Goal: Task Accomplishment & Management: Manage account settings

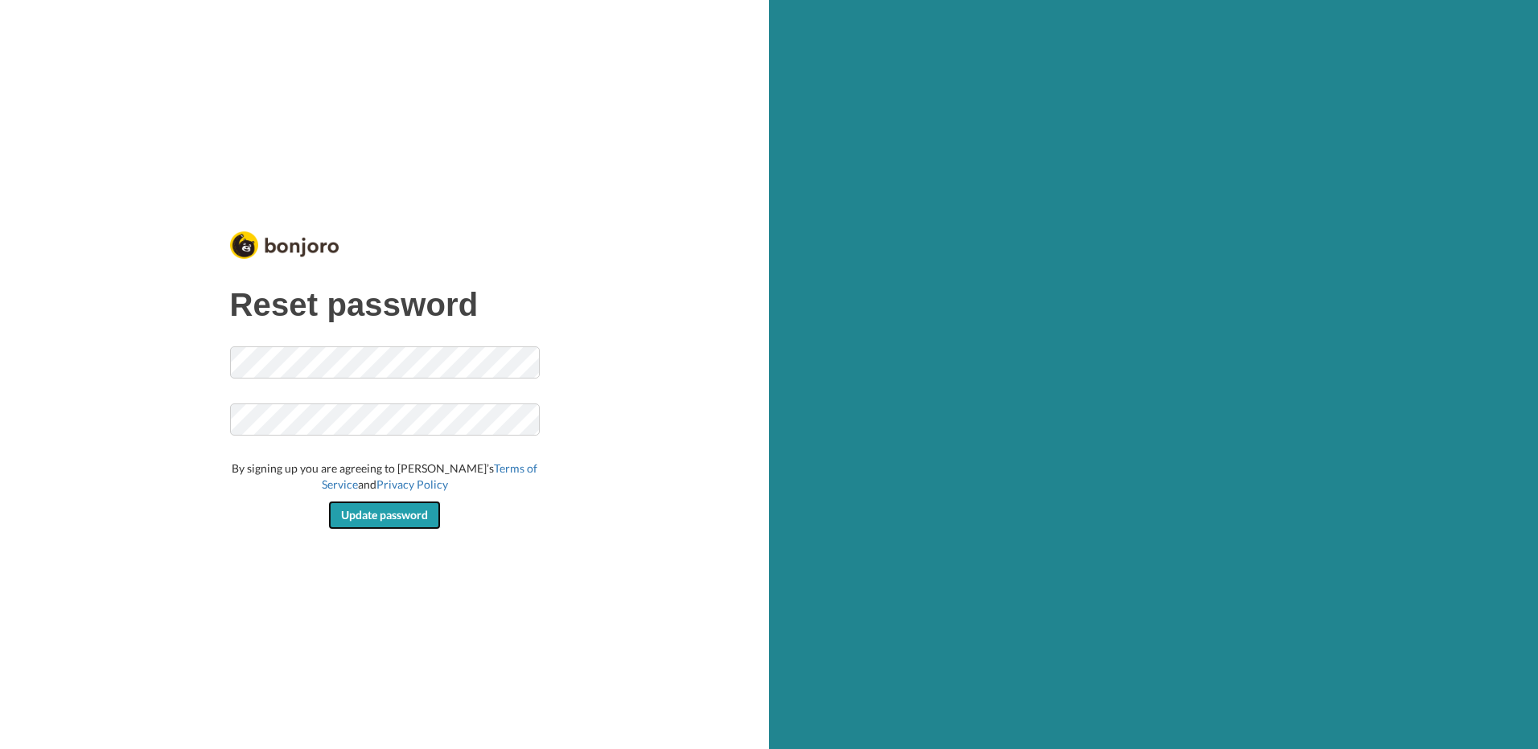
click at [373, 515] on span "Update password" at bounding box center [384, 515] width 87 height 14
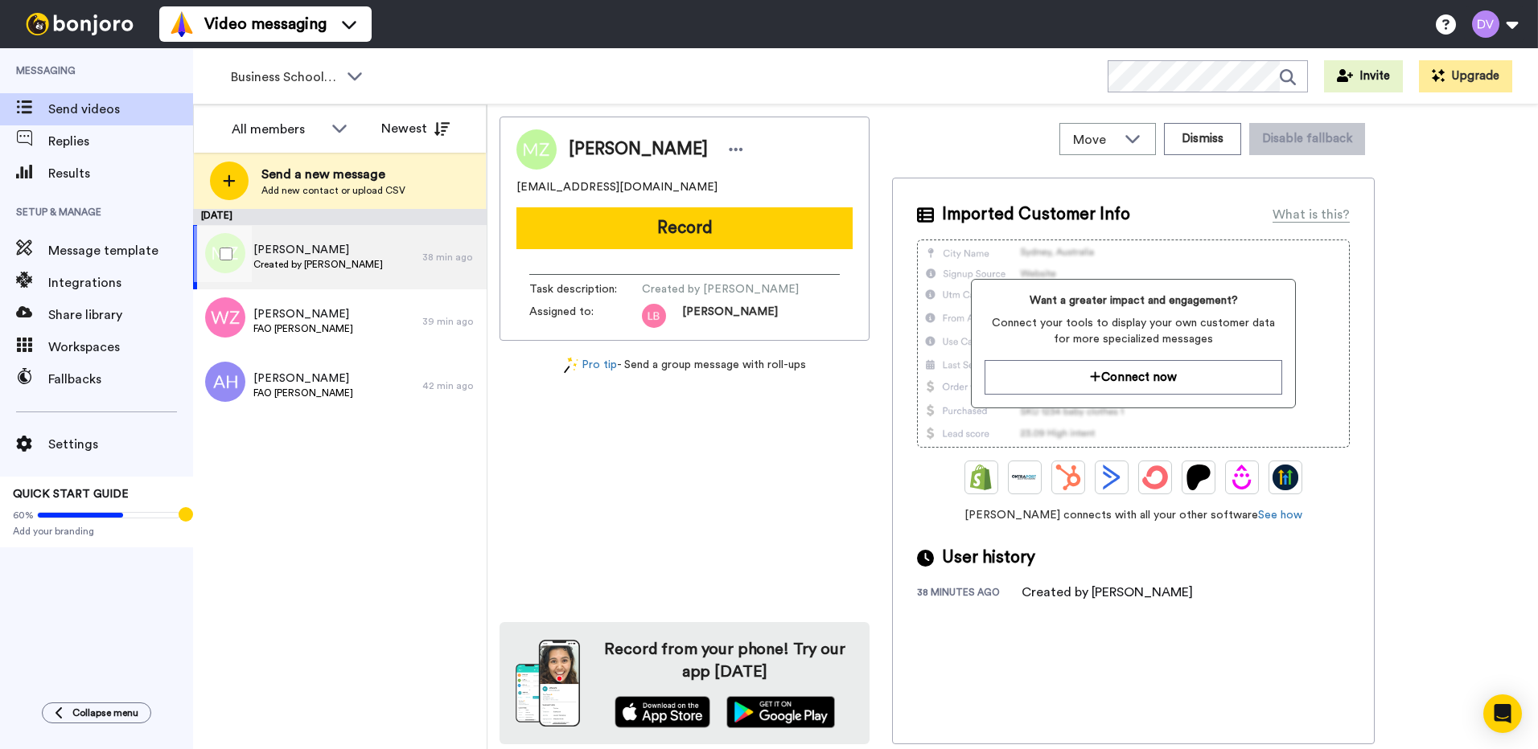
click at [297, 265] on span "Created by Lee Bowling" at bounding box center [317, 264] width 129 height 13
click at [345, 133] on icon at bounding box center [339, 128] width 19 height 16
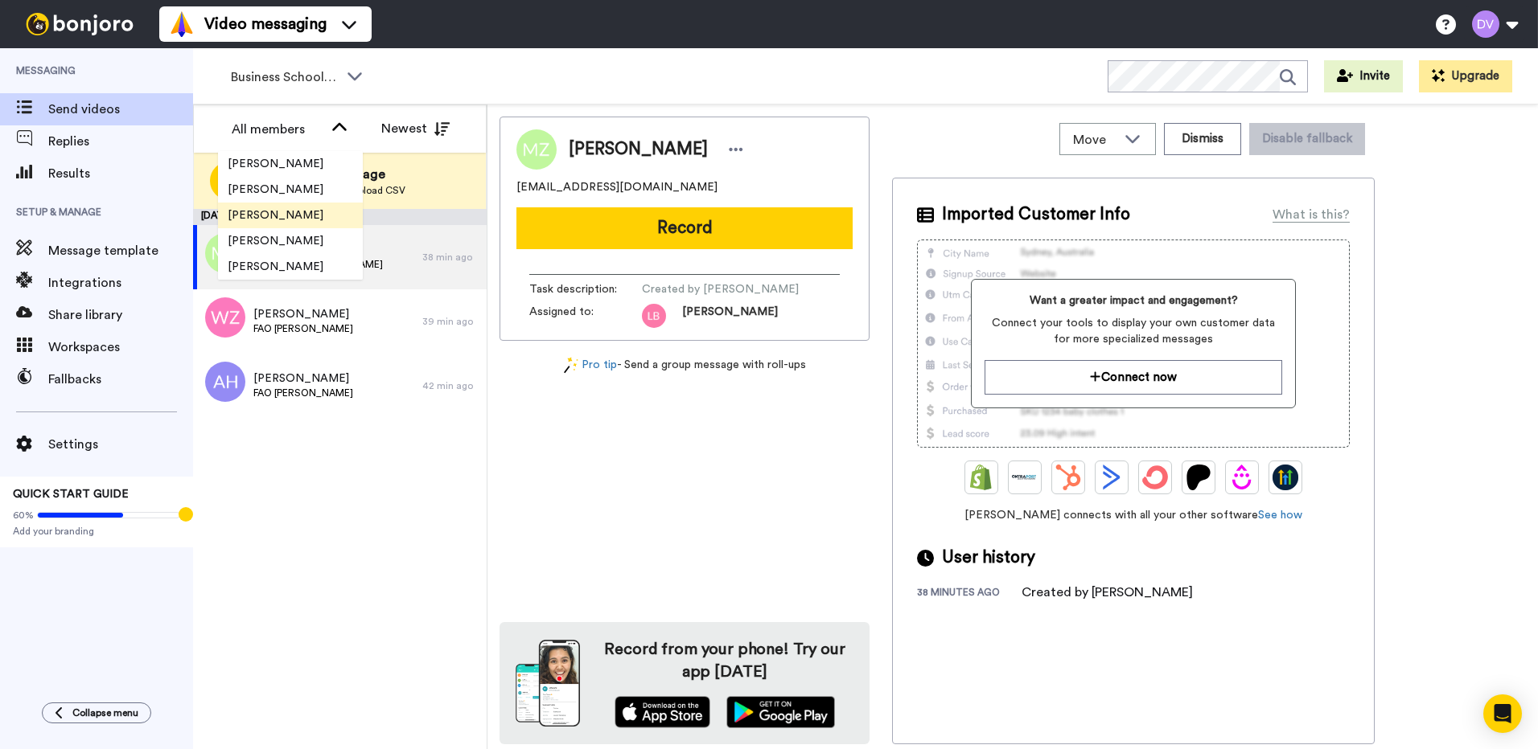
scroll to position [2470, 0]
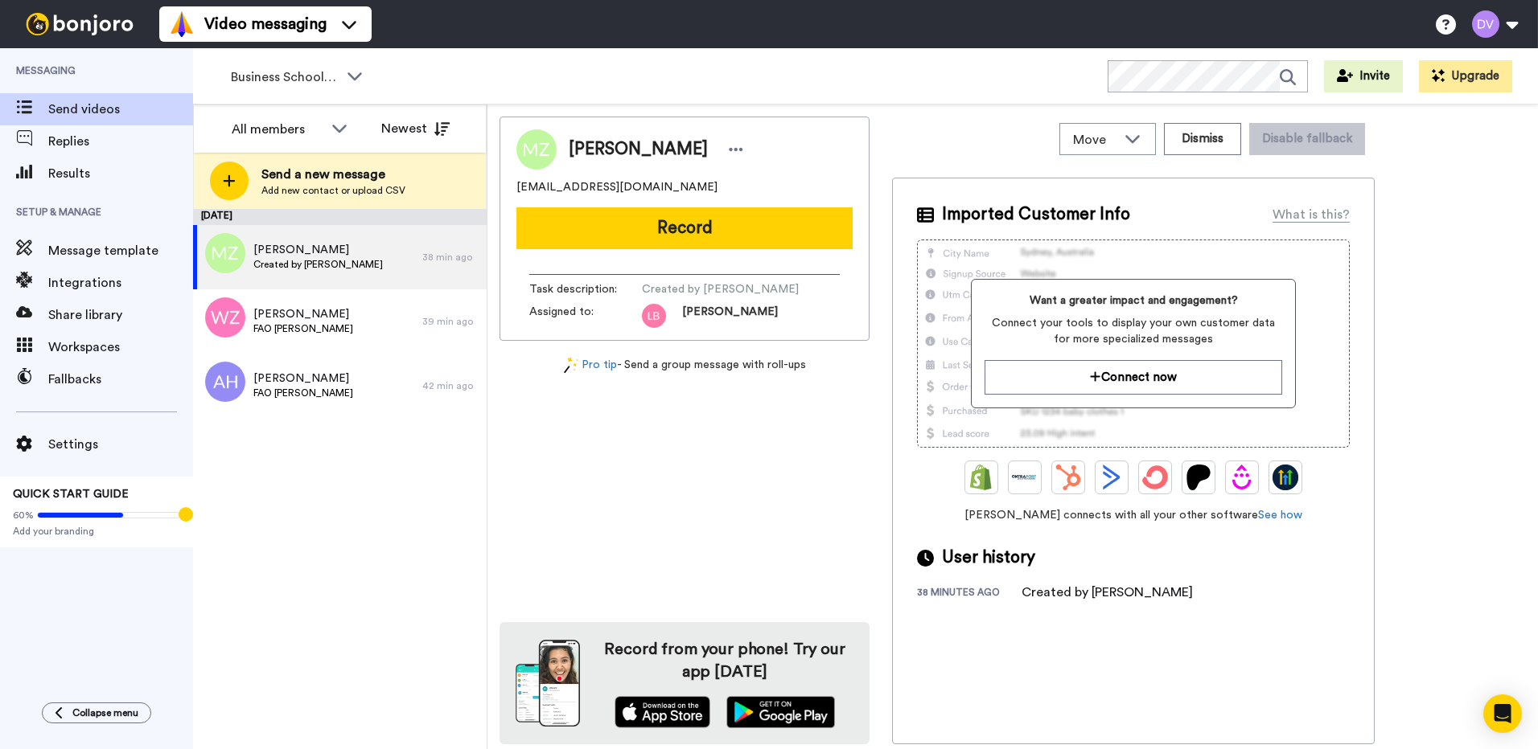
click at [401, 519] on div "August 18 Maja Zelazna Created by Lee Bowling 38 min ago Wajiha Zaman FAO Victo…" at bounding box center [340, 479] width 294 height 540
click at [302, 251] on span "Maja Zelazna" at bounding box center [317, 250] width 129 height 16
click at [340, 129] on icon at bounding box center [339, 128] width 19 height 16
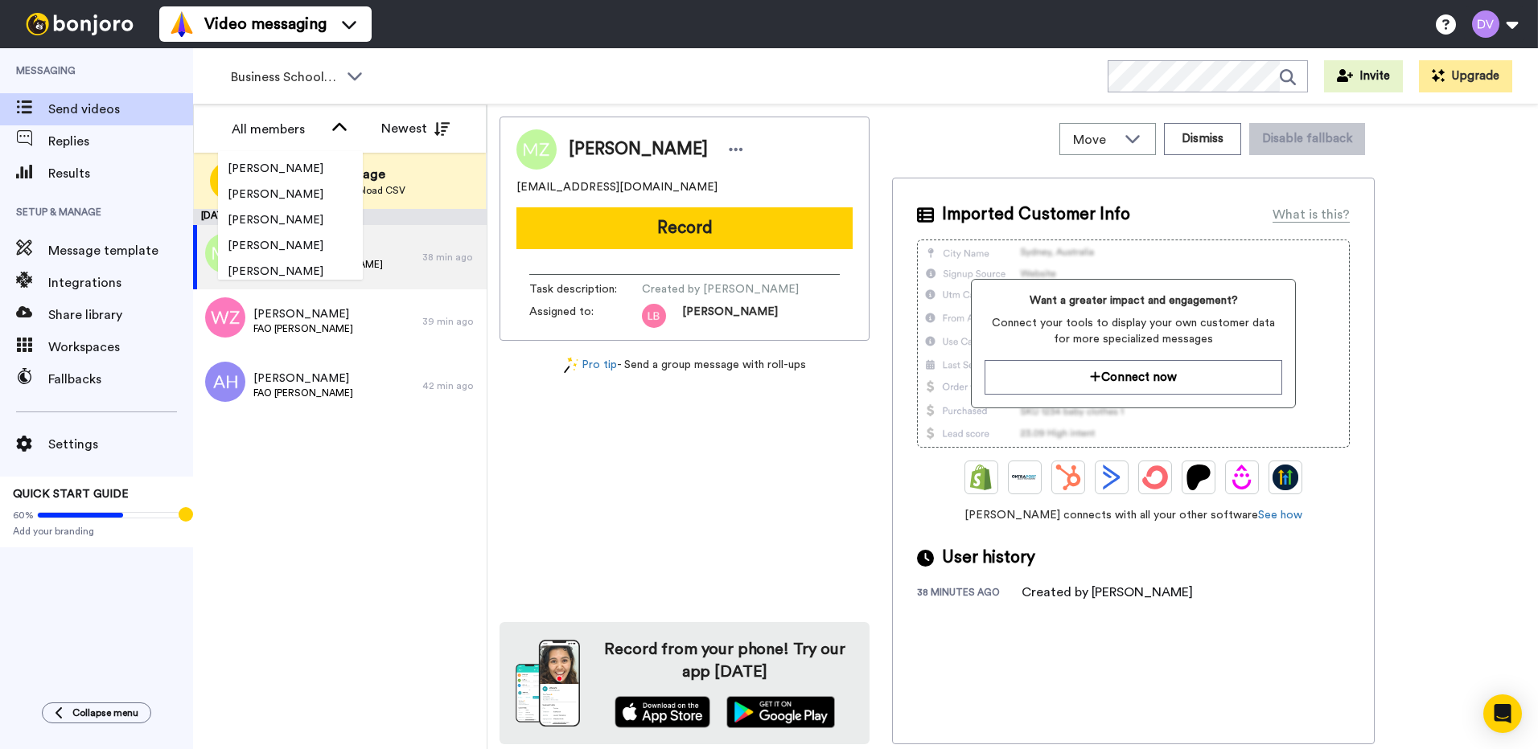
scroll to position [0, 0]
click at [1486, 30] on button at bounding box center [1494, 23] width 61 height 35
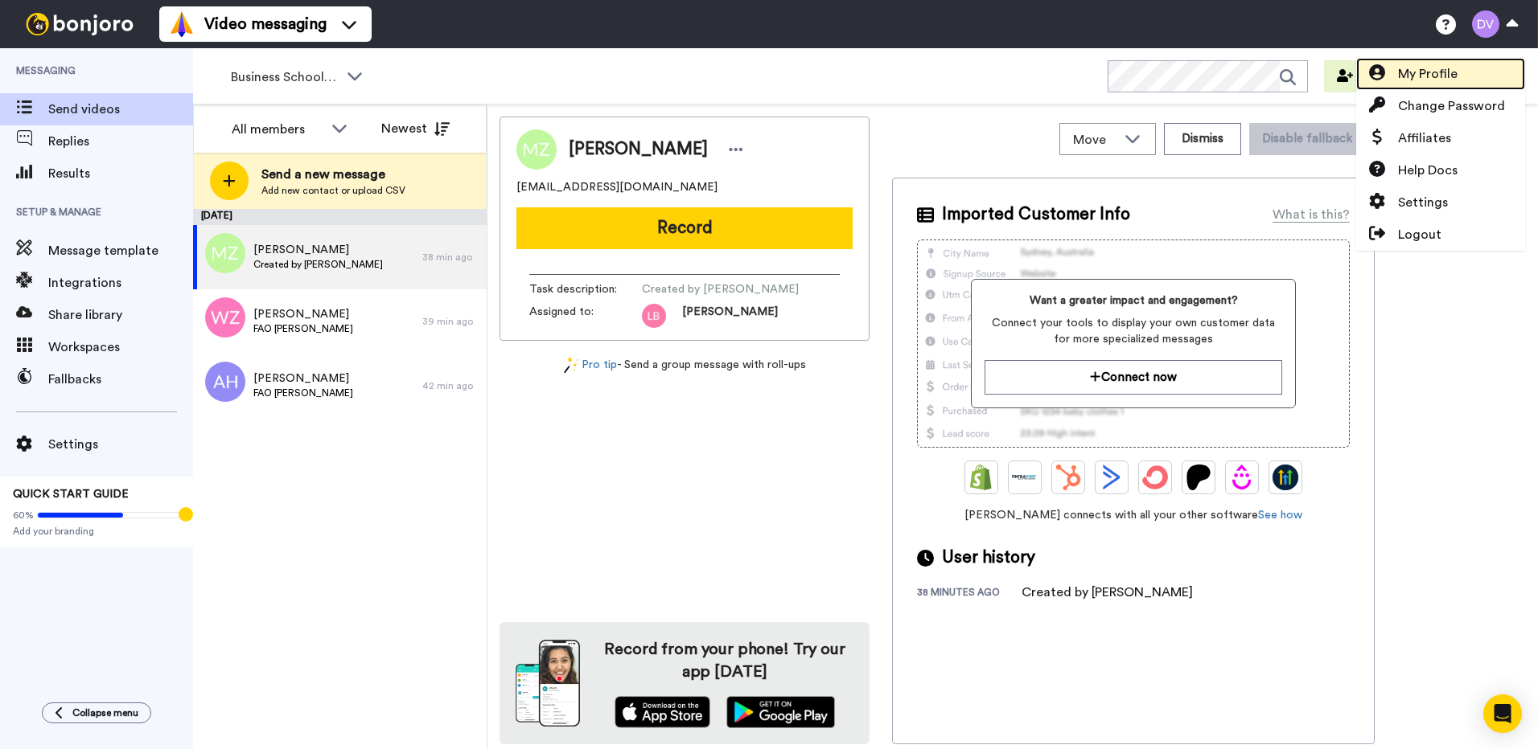
click at [1436, 77] on span "My Profile" at bounding box center [1428, 73] width 60 height 19
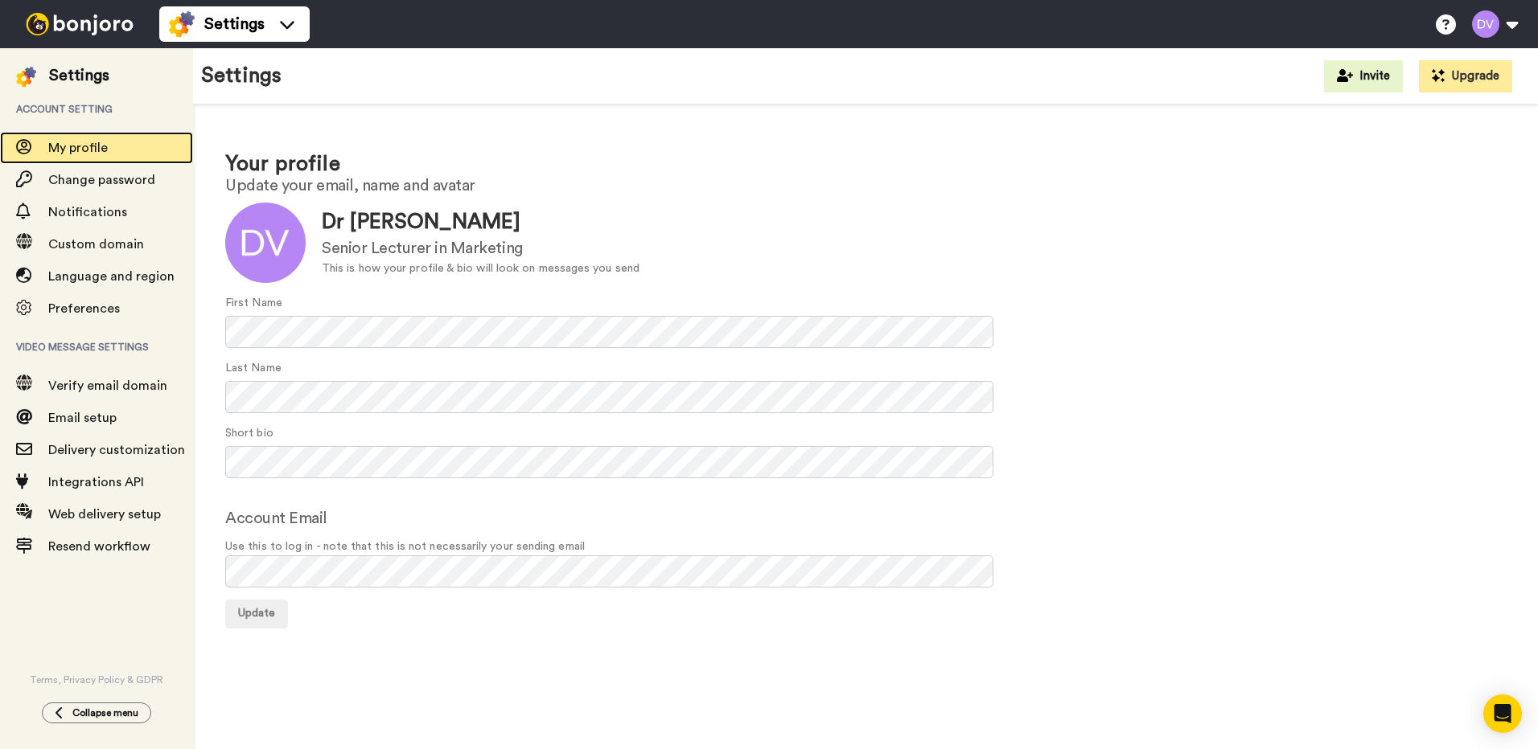
click at [64, 142] on span "My profile" at bounding box center [78, 148] width 60 height 13
click at [59, 152] on span "My profile" at bounding box center [78, 148] width 60 height 13
click at [77, 26] on img at bounding box center [79, 24] width 121 height 23
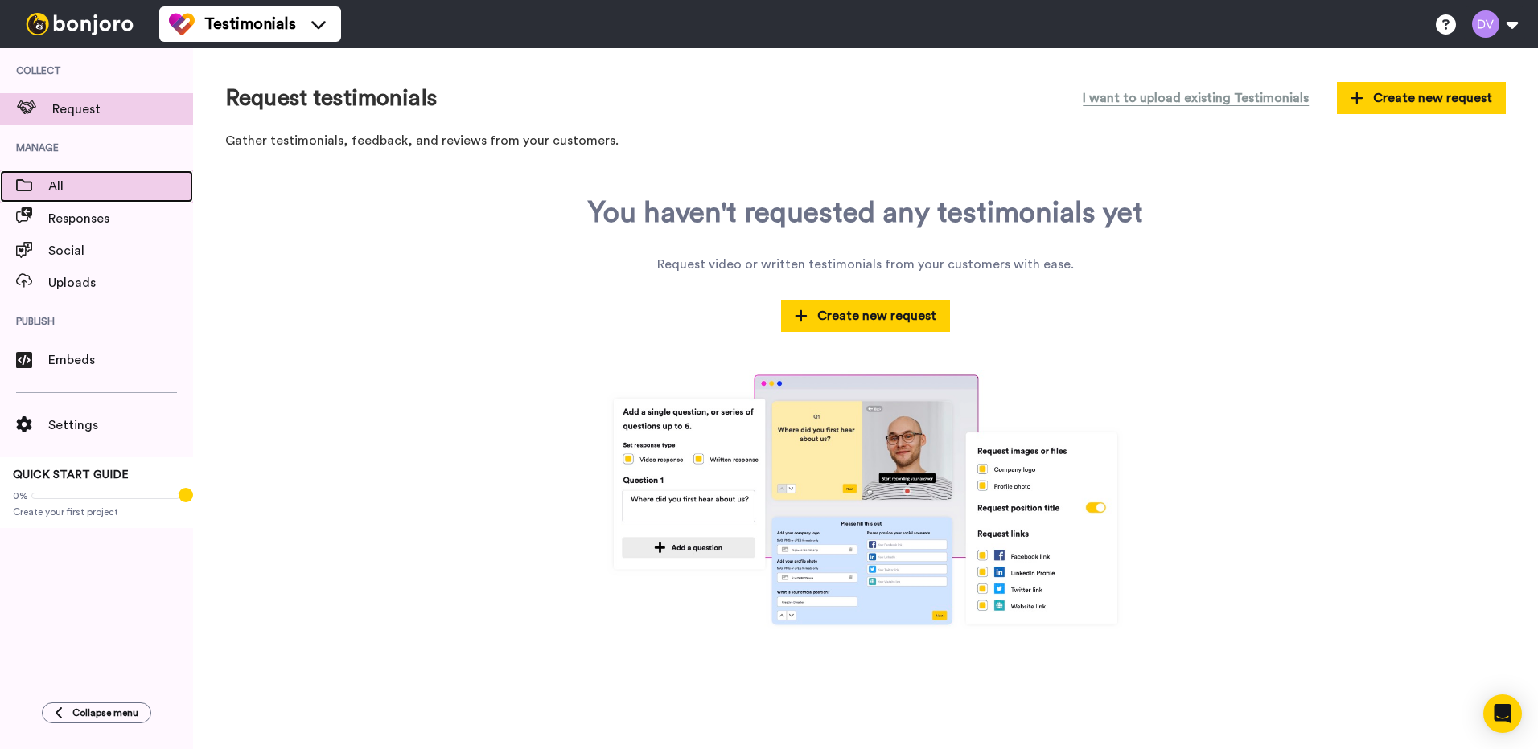
click at [52, 183] on span "All" at bounding box center [120, 186] width 145 height 19
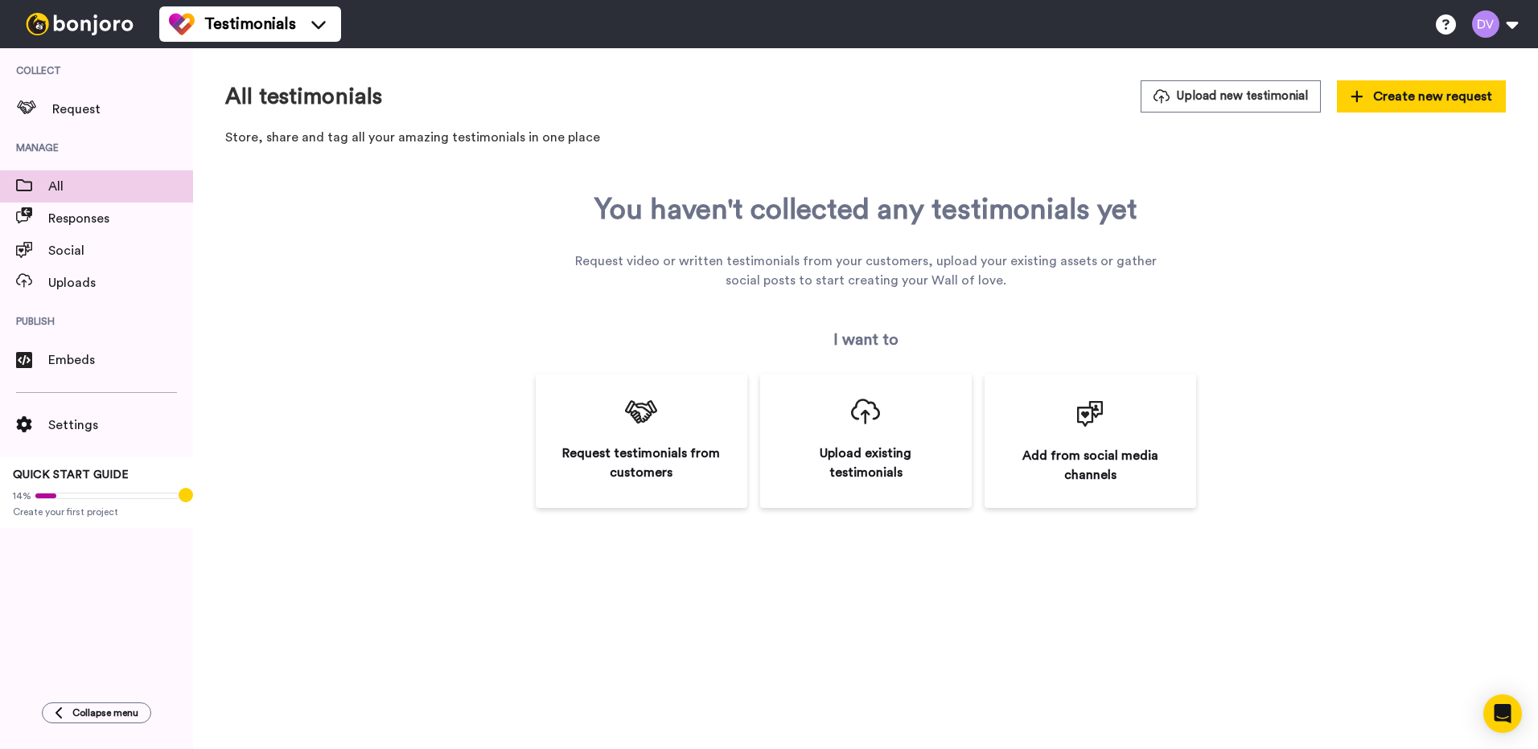
click at [55, 22] on img at bounding box center [79, 24] width 121 height 23
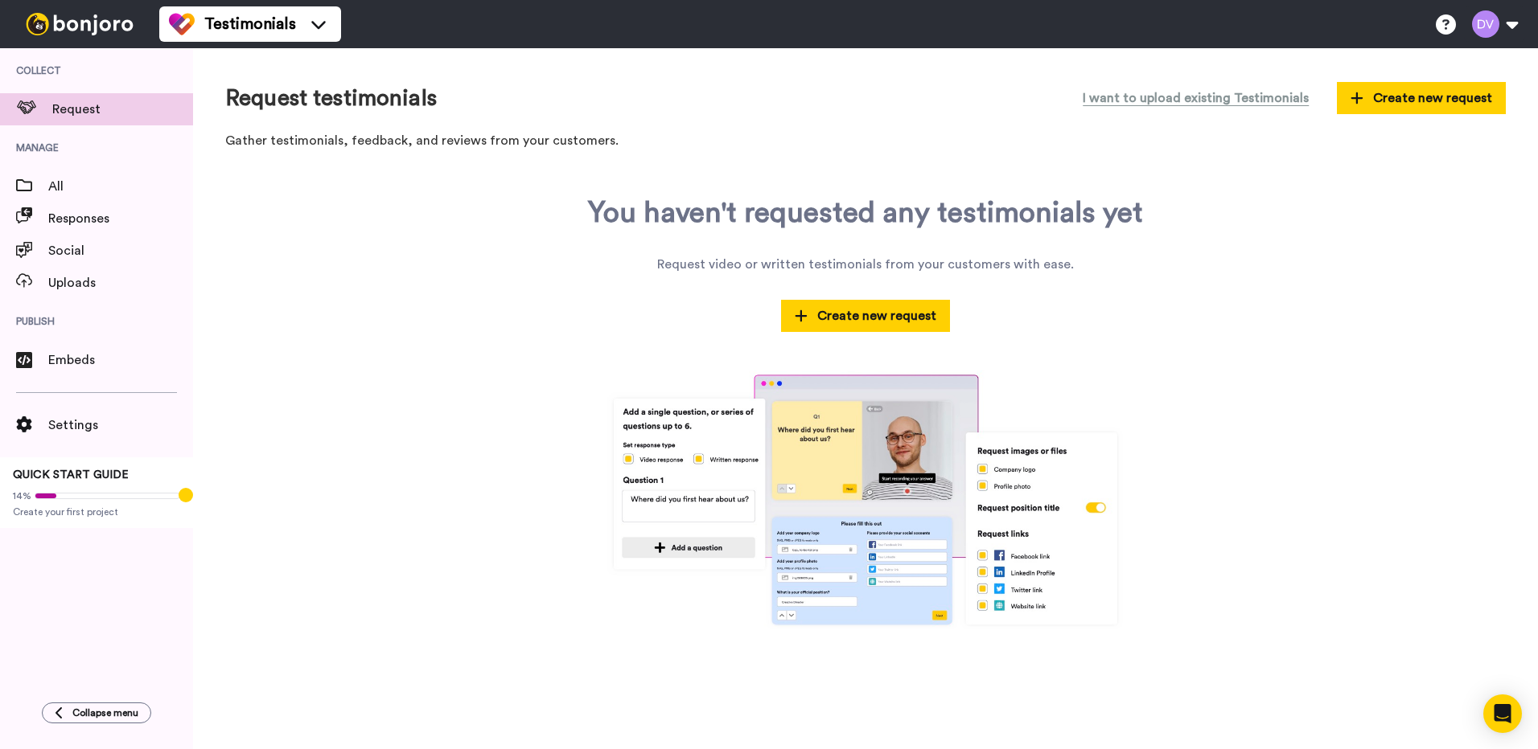
click at [66, 24] on img at bounding box center [79, 24] width 121 height 23
click at [73, 186] on span "All" at bounding box center [120, 186] width 145 height 19
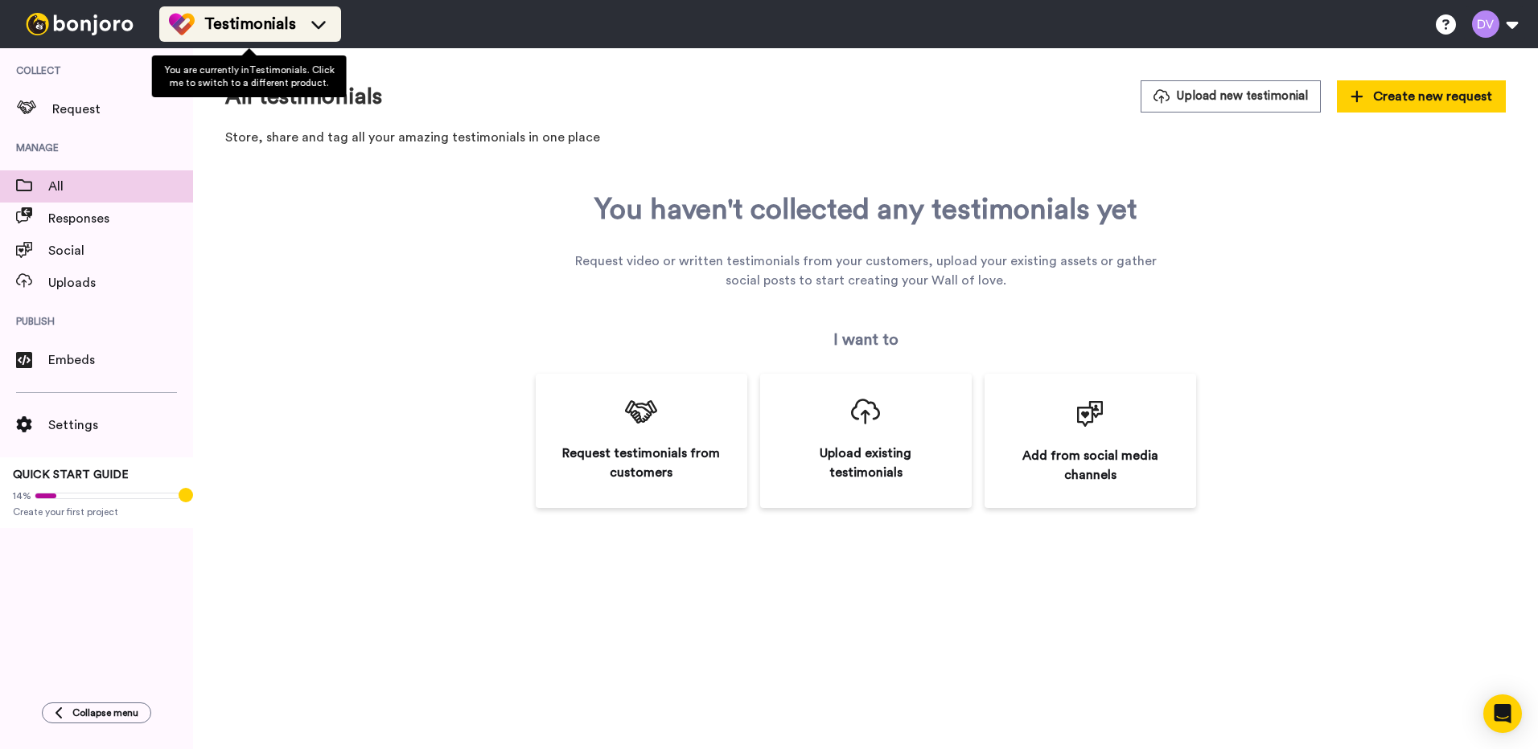
click at [313, 27] on icon at bounding box center [319, 24] width 26 height 16
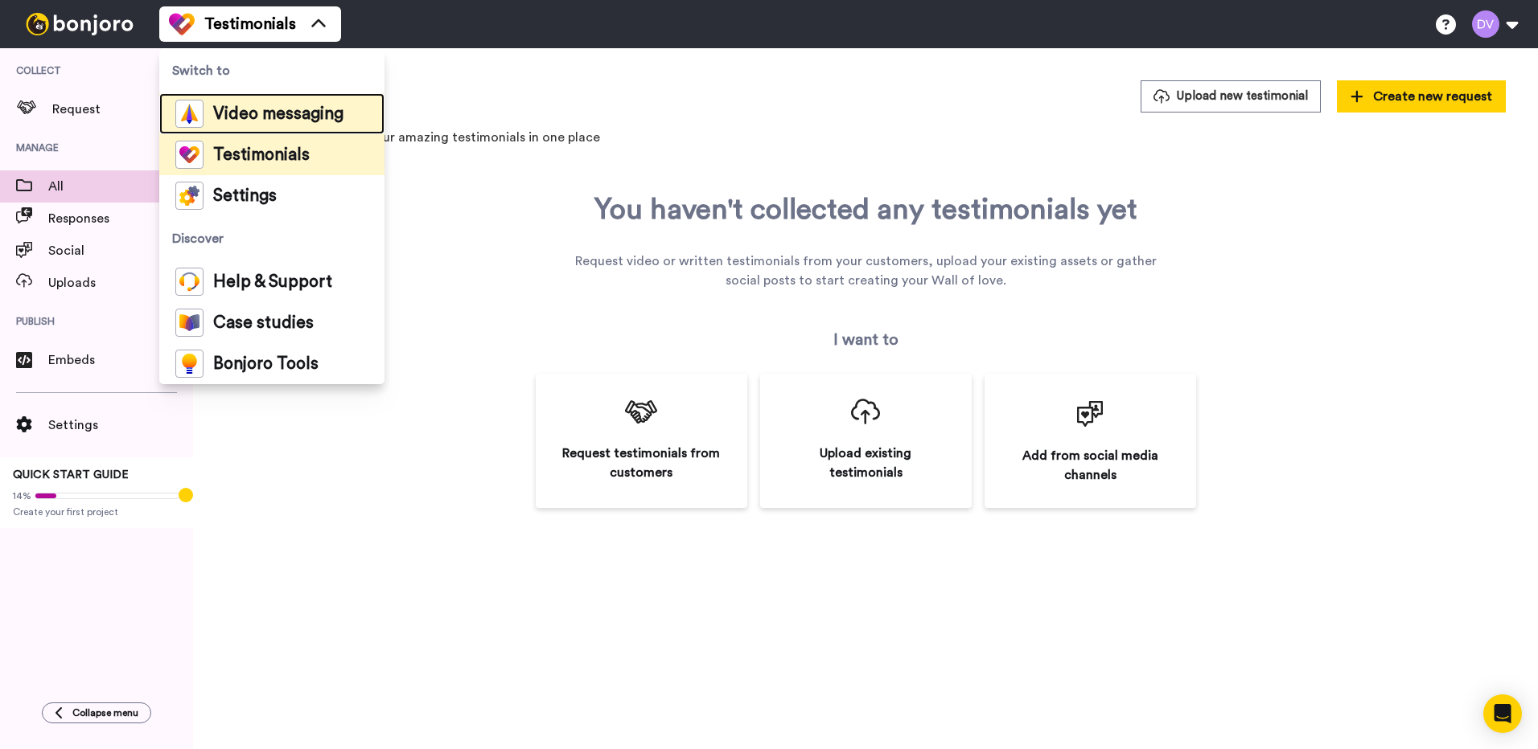
click at [290, 117] on span "Video messaging" at bounding box center [278, 114] width 130 height 16
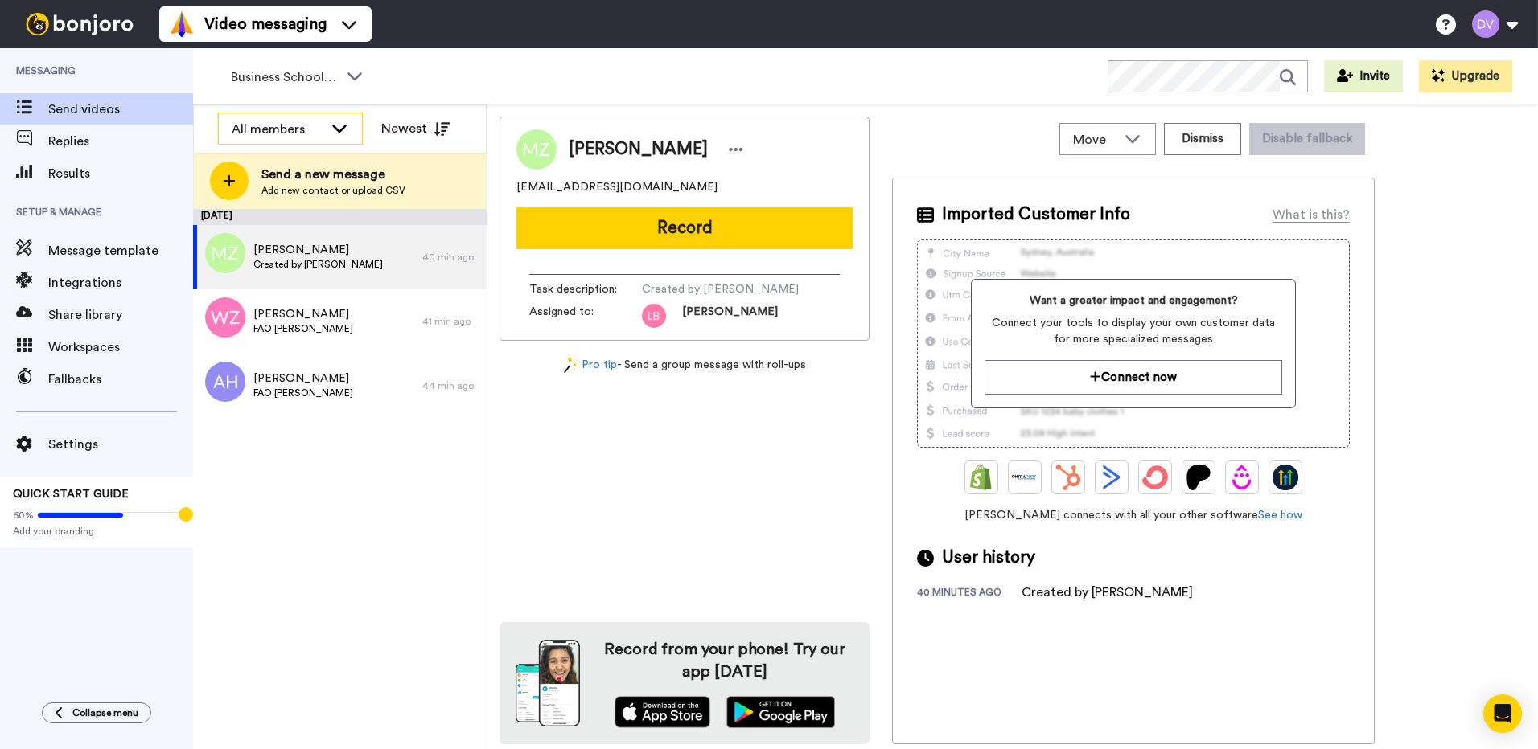
click at [340, 124] on icon at bounding box center [339, 128] width 19 height 16
click at [357, 76] on icon at bounding box center [354, 76] width 14 height 8
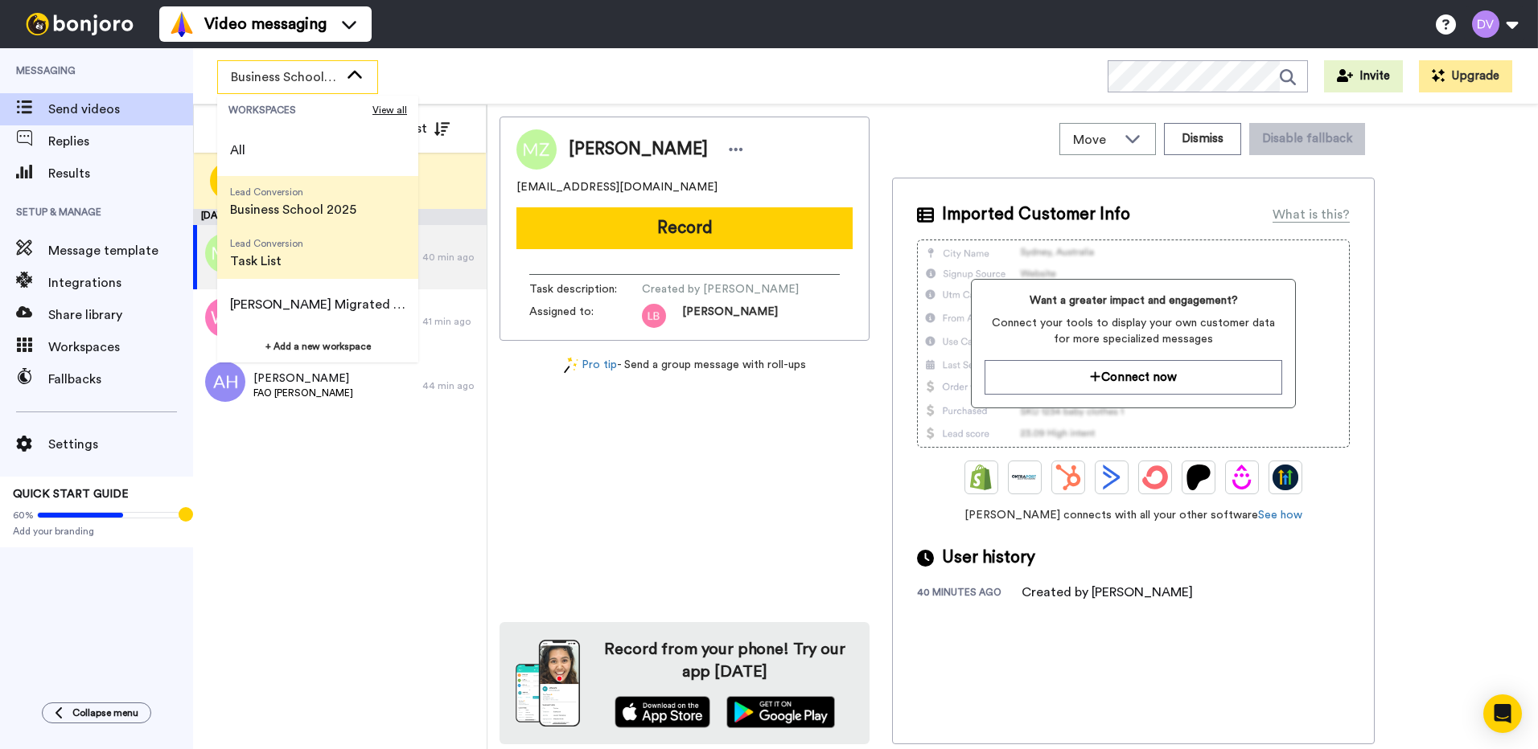
click at [315, 264] on span "Lead Conversion Task List" at bounding box center [266, 253] width 99 height 51
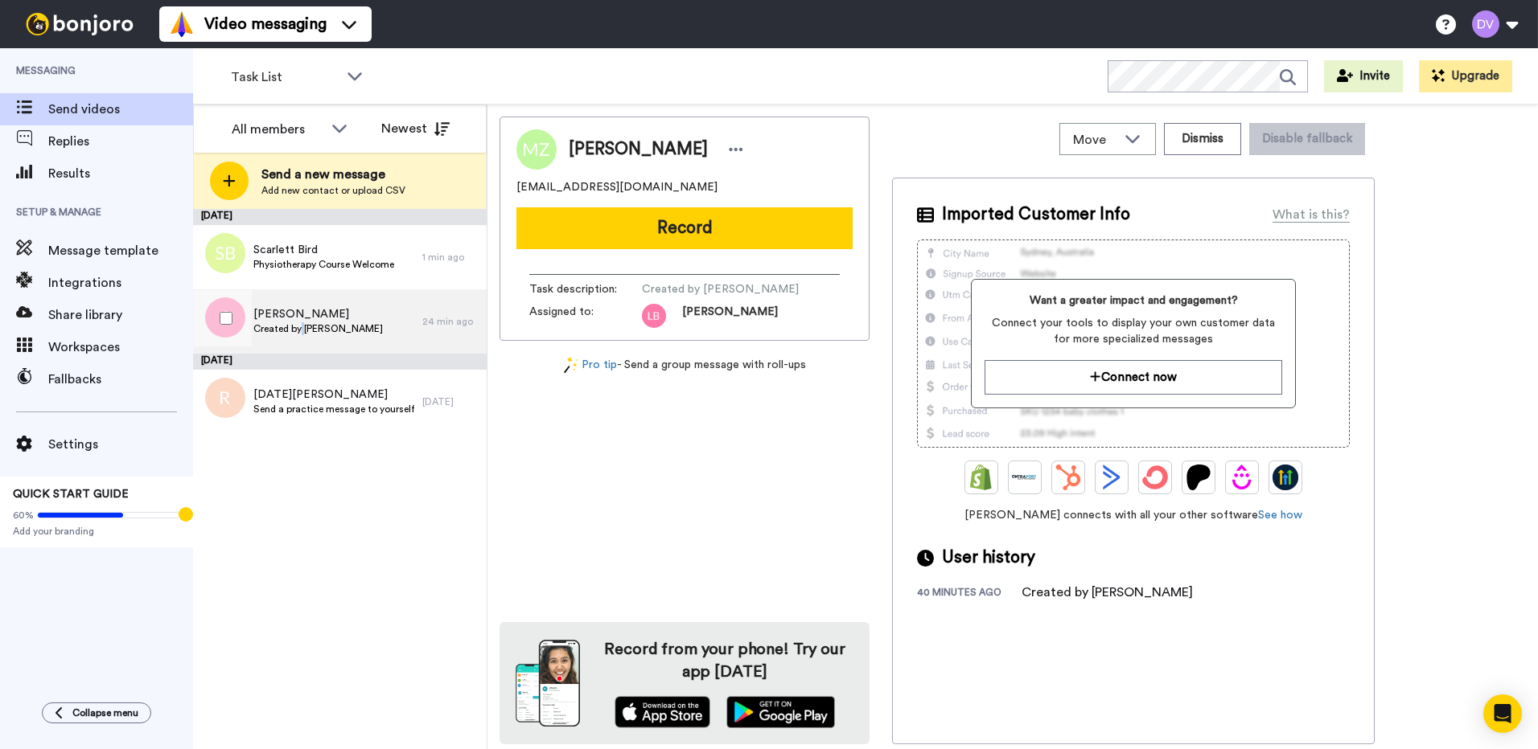
click at [303, 323] on span "Created by Ashley Bennett" at bounding box center [317, 328] width 129 height 13
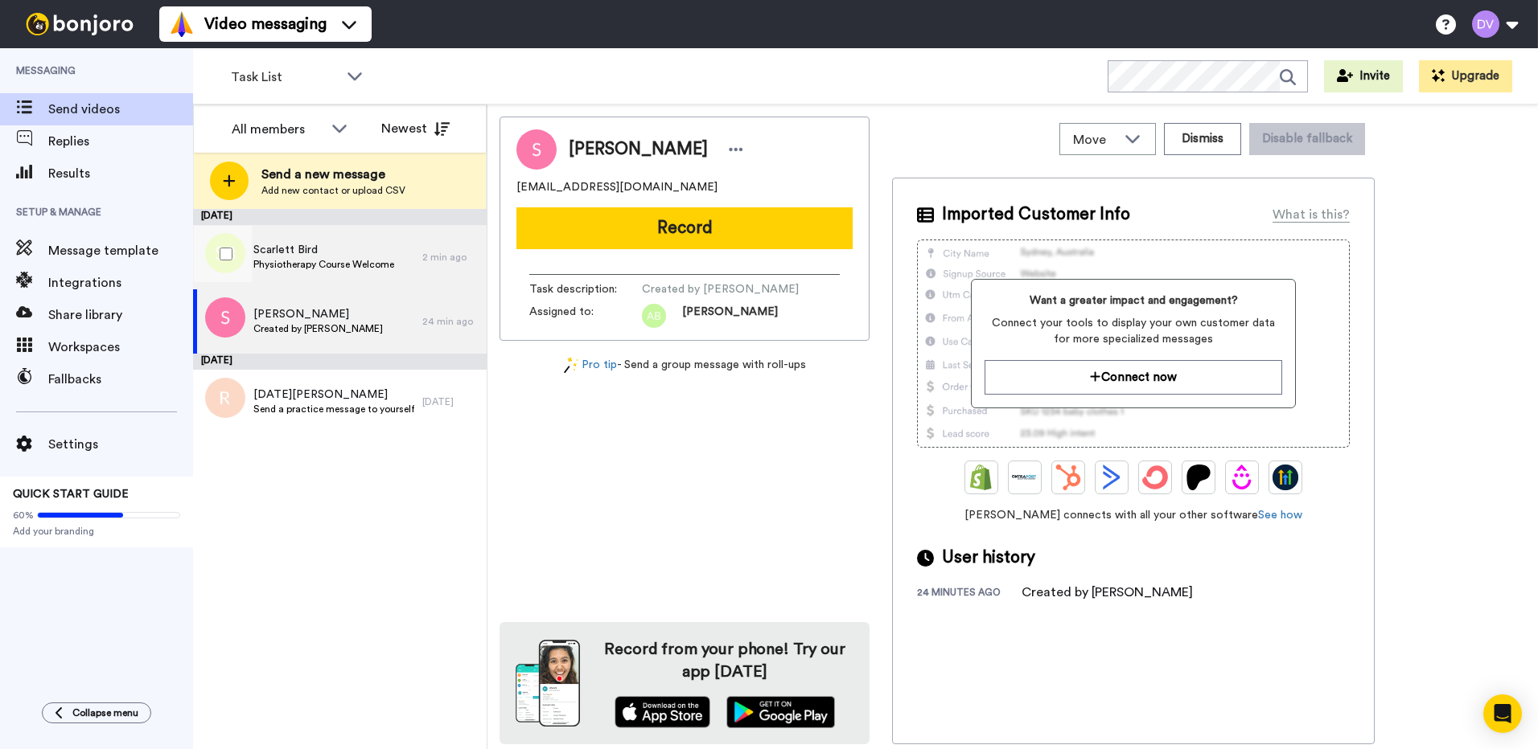
click at [305, 261] on span "Physiotherapy Course Welcome" at bounding box center [323, 264] width 141 height 13
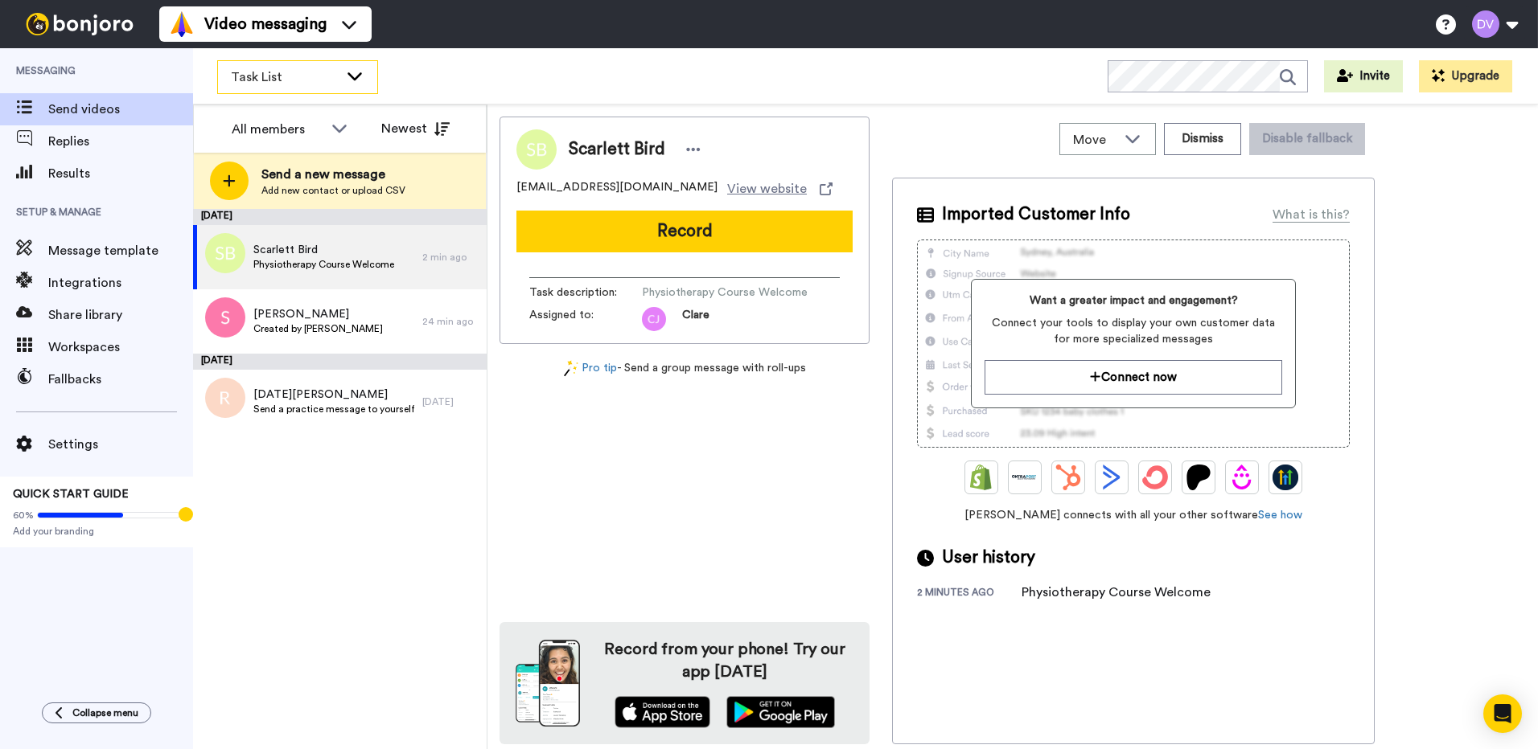
click at [358, 76] on icon at bounding box center [354, 76] width 14 height 8
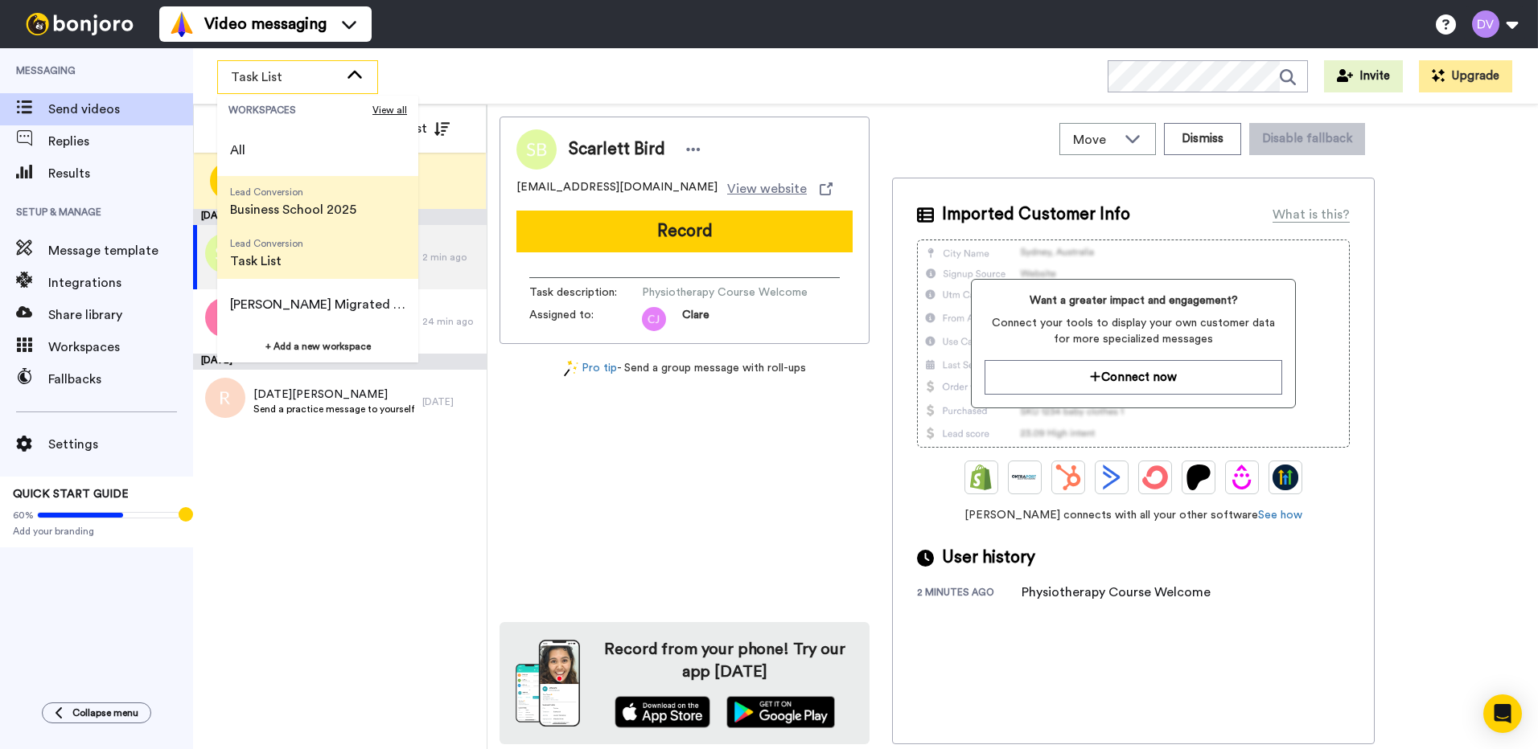
click at [294, 210] on span "Business School 2025" at bounding box center [293, 209] width 126 height 19
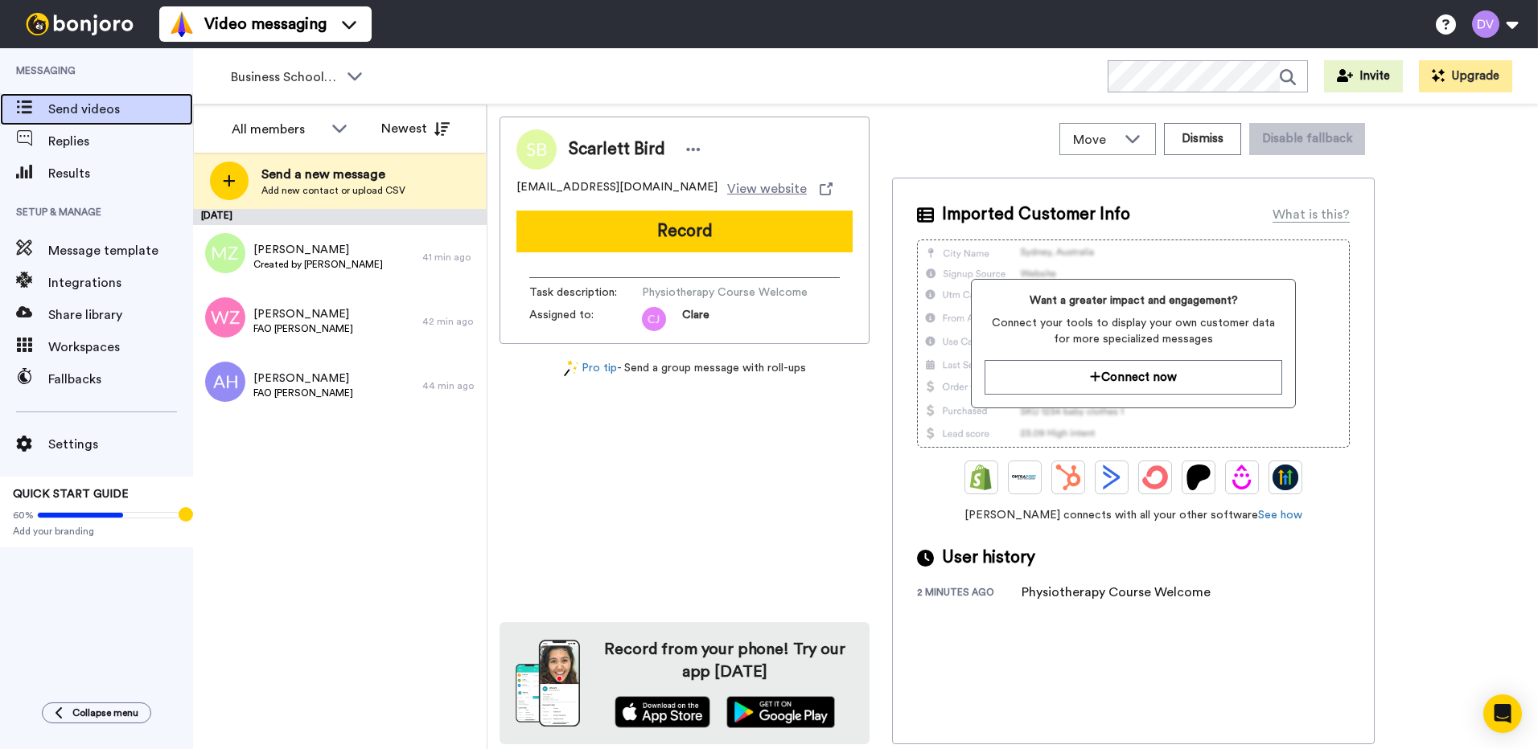
click at [102, 108] on span "Send videos" at bounding box center [120, 109] width 145 height 19
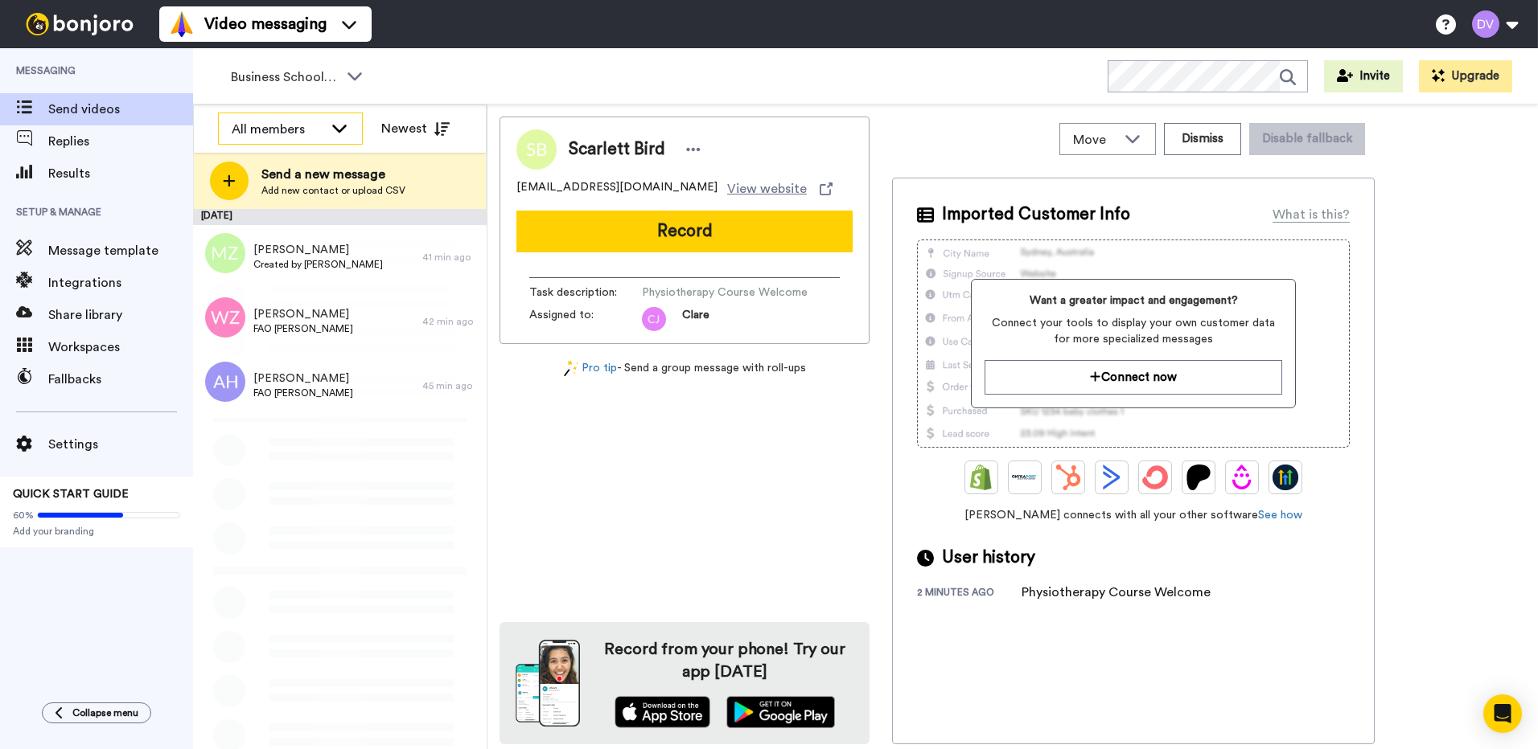
click at [343, 131] on icon at bounding box center [339, 128] width 19 height 16
click at [447, 133] on icon at bounding box center [441, 129] width 16 height 14
click at [344, 132] on icon at bounding box center [339, 128] width 19 height 16
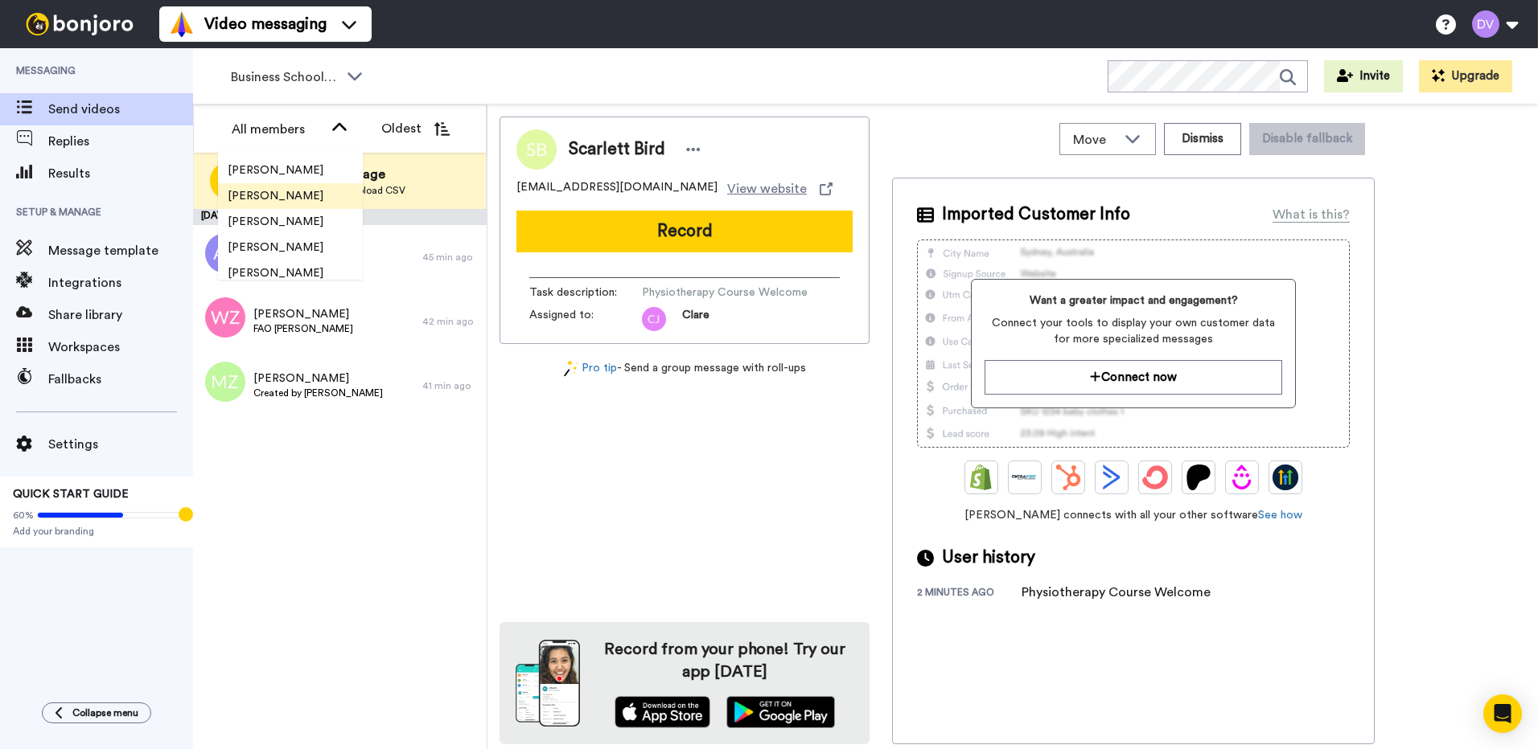
scroll to position [2470, 0]
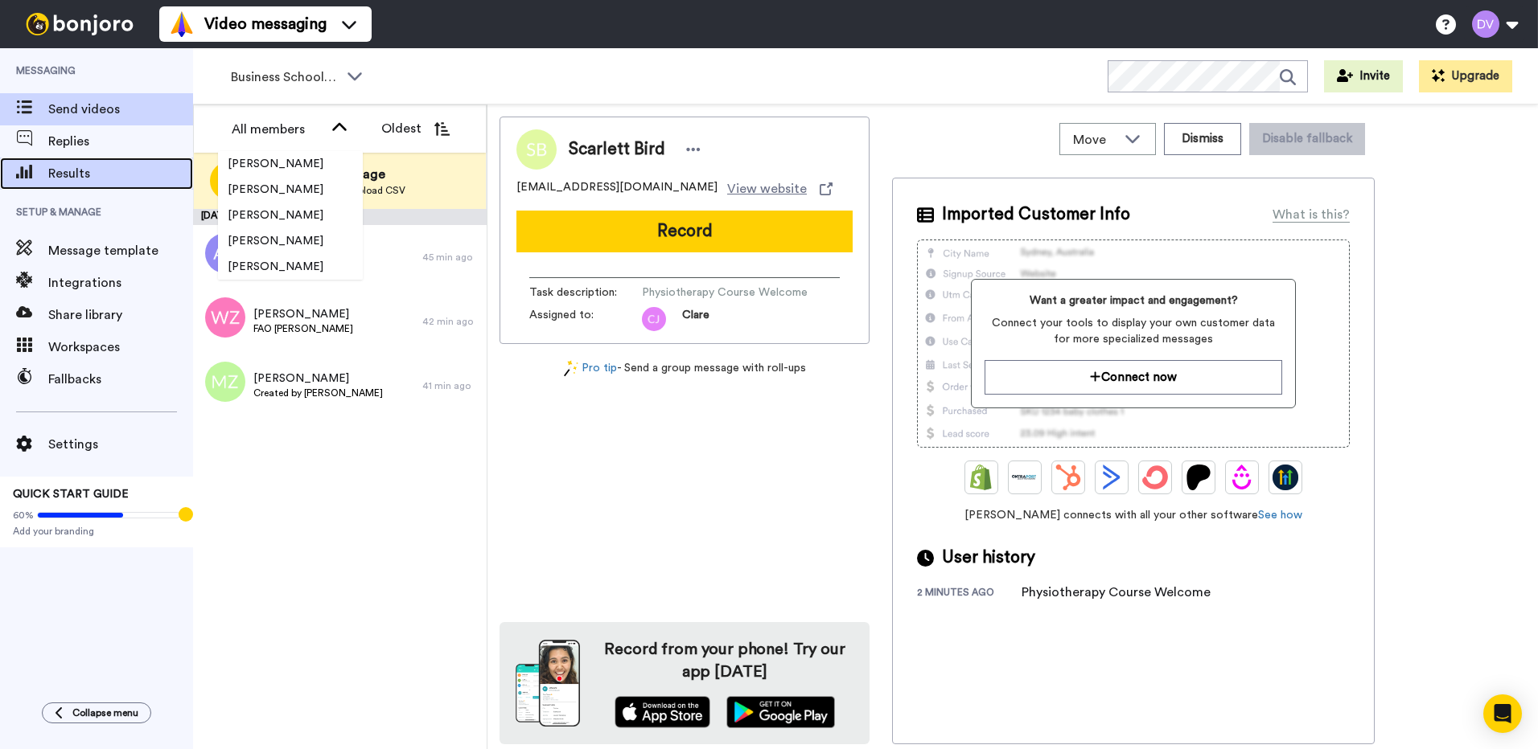
click at [80, 182] on span "Results" at bounding box center [120, 173] width 145 height 19
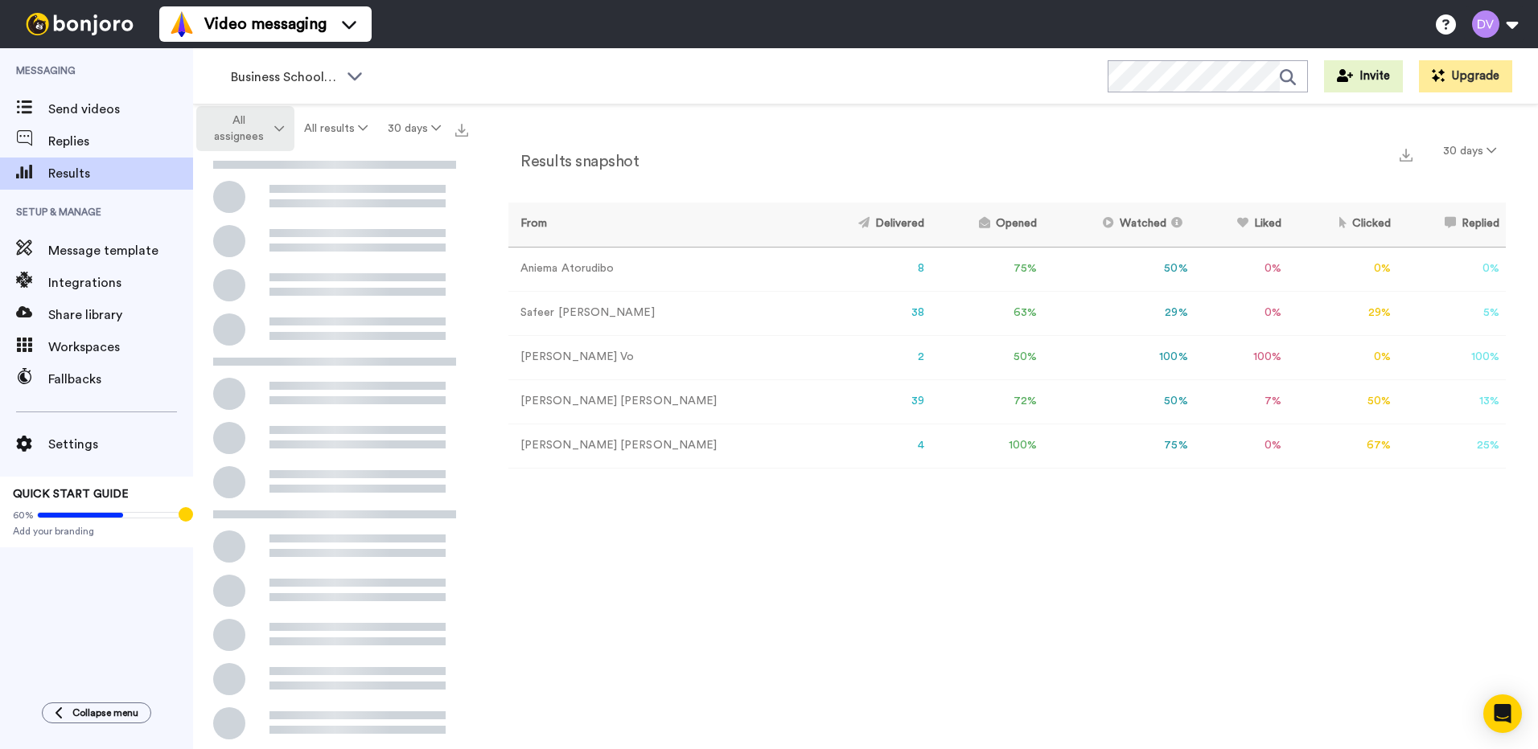
click at [280, 131] on icon at bounding box center [279, 128] width 10 height 11
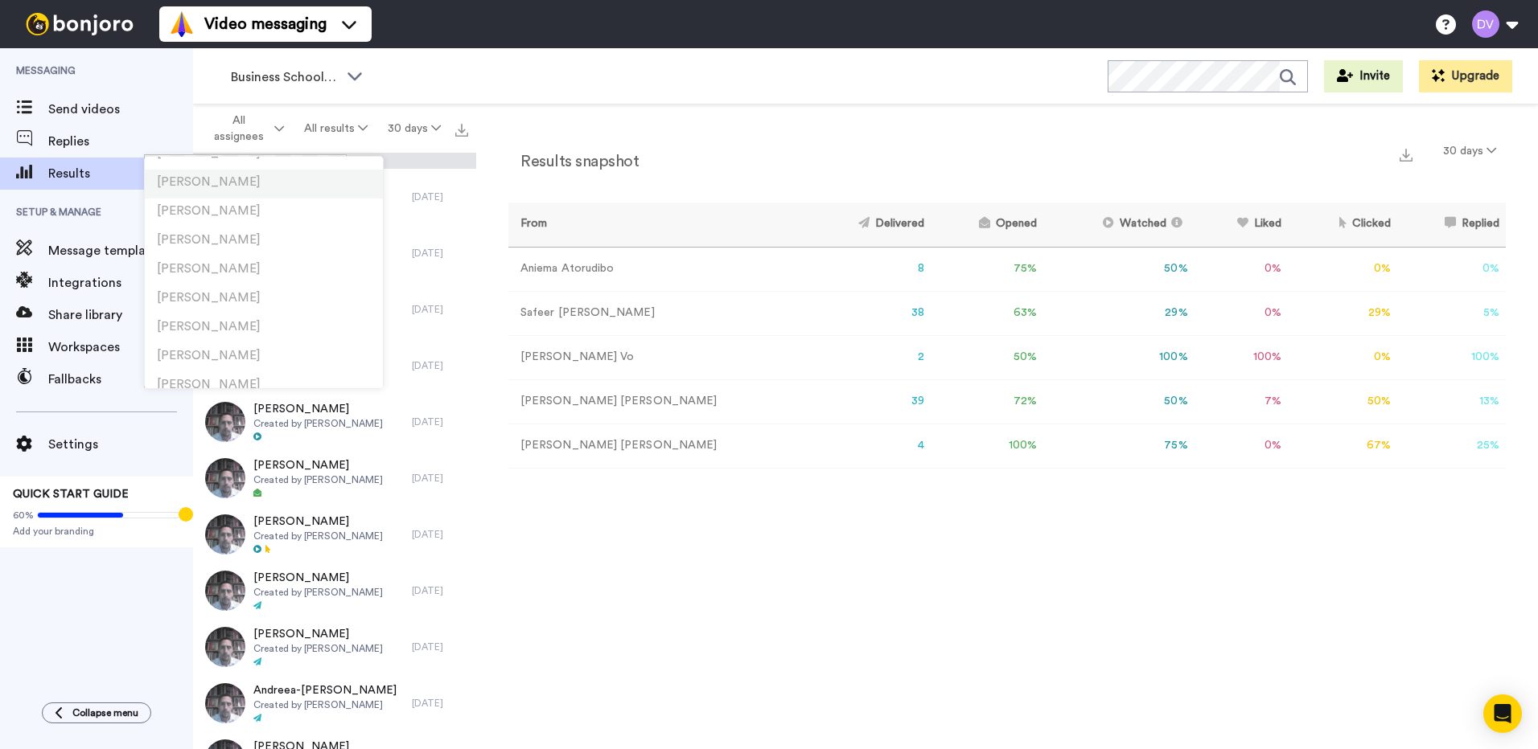
scroll to position [2692, 0]
click at [602, 551] on div "Results snapshot 30 days From Delivered Opened Watched Liked Clicked Replied Fa…" at bounding box center [1006, 431] width 1061 height 653
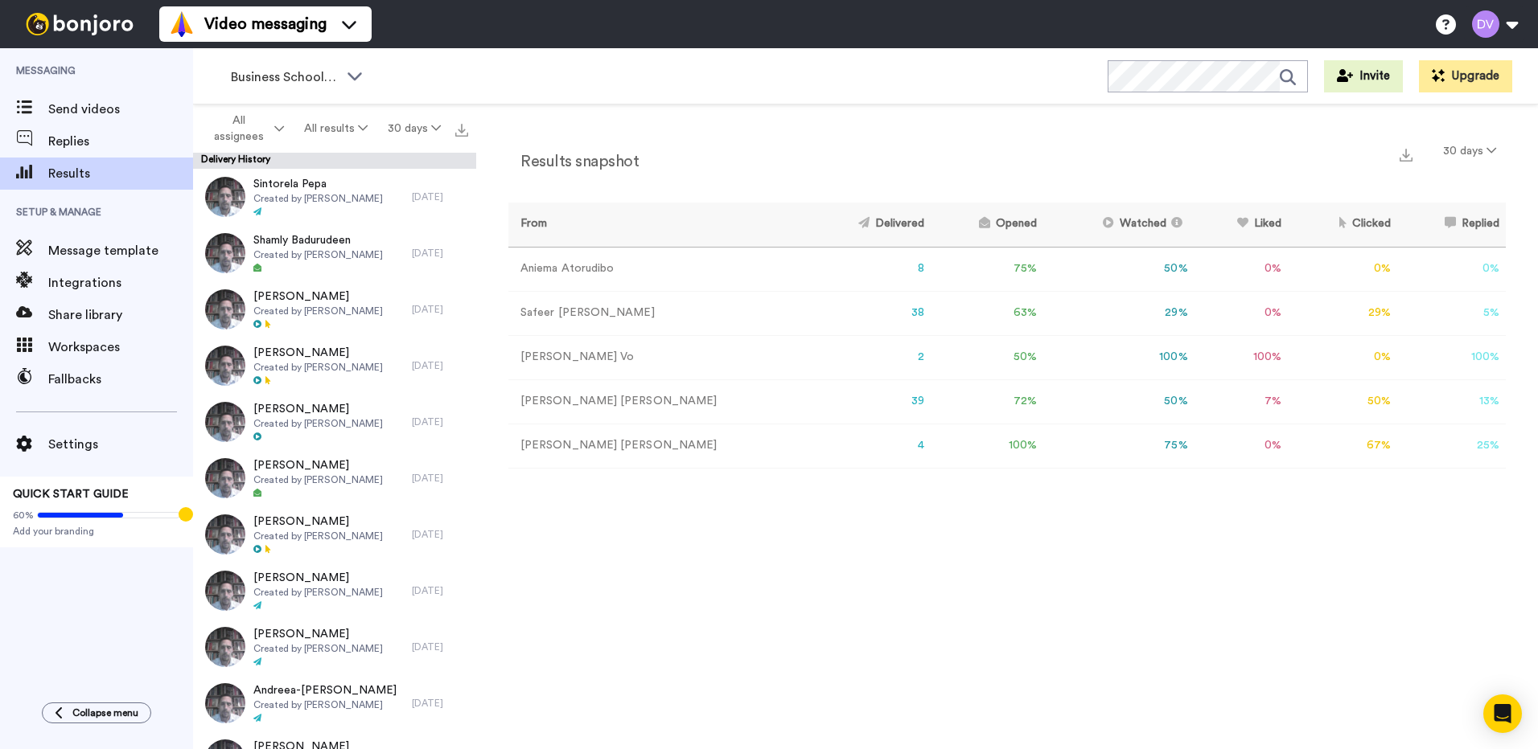
click at [826, 358] on td "2" at bounding box center [869, 357] width 124 height 44
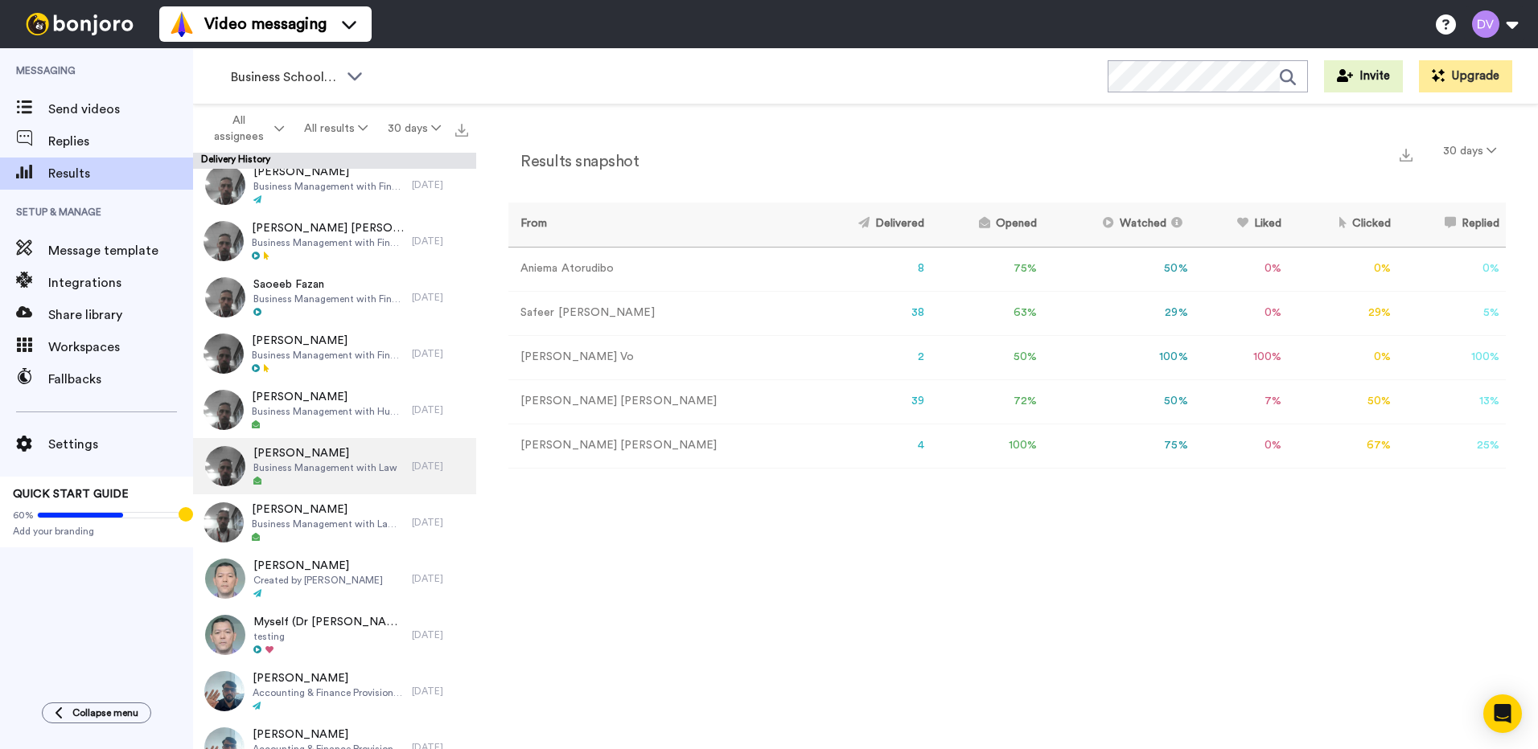
scroll to position [2546, 0]
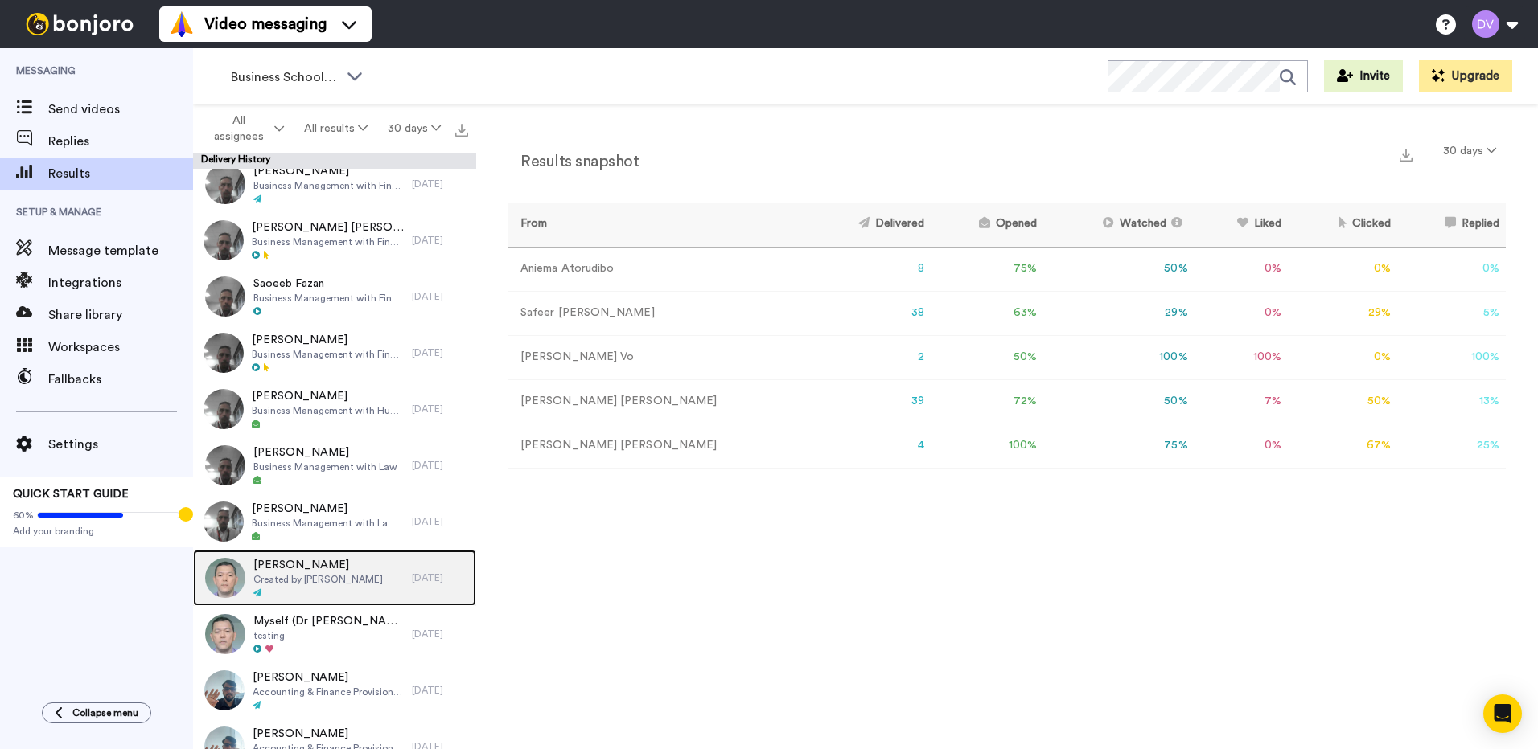
click at [303, 579] on span "Created by [PERSON_NAME]" at bounding box center [317, 579] width 129 height 13
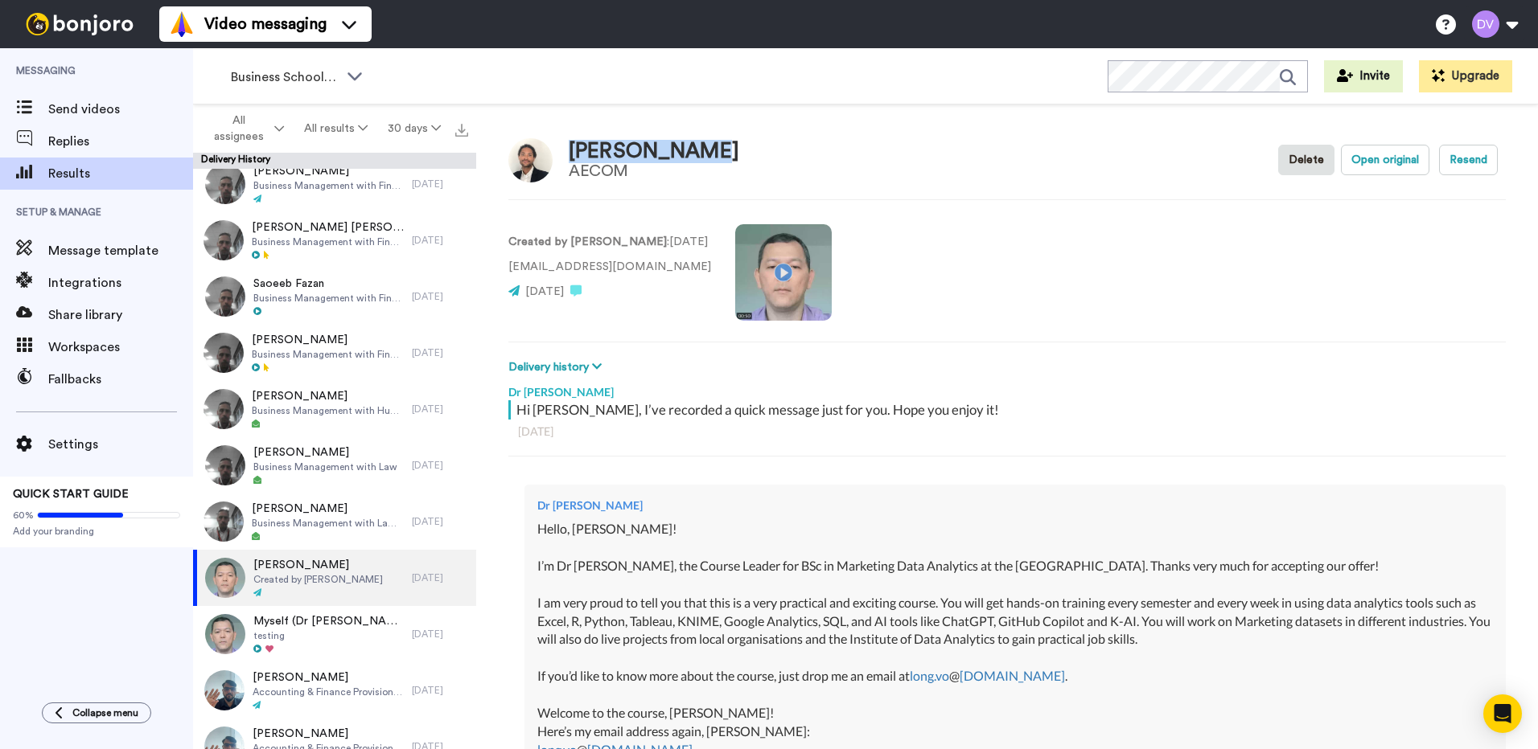
drag, startPoint x: 704, startPoint y: 156, endPoint x: 565, endPoint y: 159, distance: 138.4
click at [565, 159] on div "[PERSON_NAME] AECOM Delete Open original Resend" at bounding box center [1006, 160] width 997 height 47
copy div "[PERSON_NAME]"
drag, startPoint x: 635, startPoint y: 269, endPoint x: 508, endPoint y: 268, distance: 127.1
click at [508, 268] on p "[EMAIL_ADDRESS][DOMAIN_NAME]" at bounding box center [609, 267] width 203 height 17
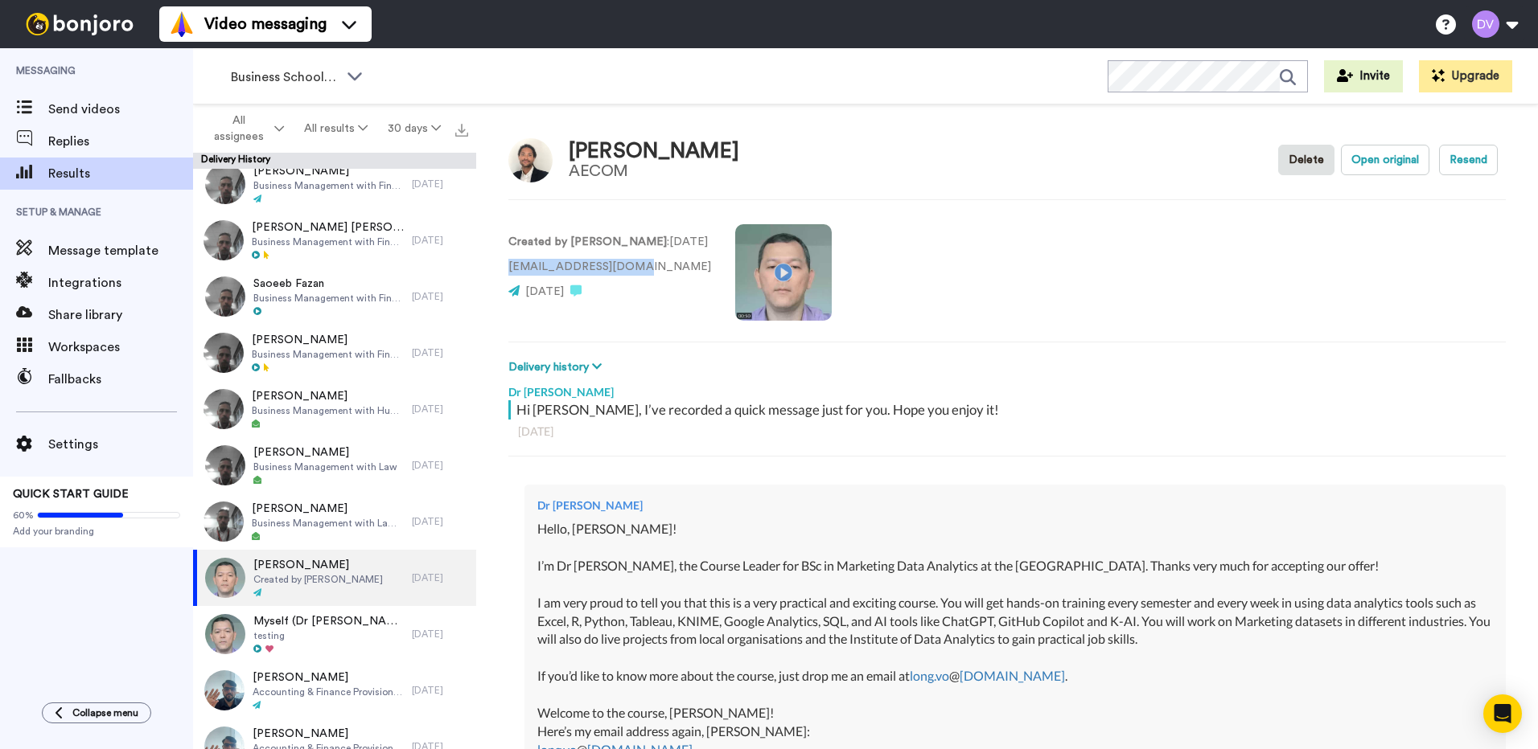
copy p "[EMAIL_ADDRESS][DOMAIN_NAME]"
click at [1509, 30] on button at bounding box center [1494, 23] width 61 height 35
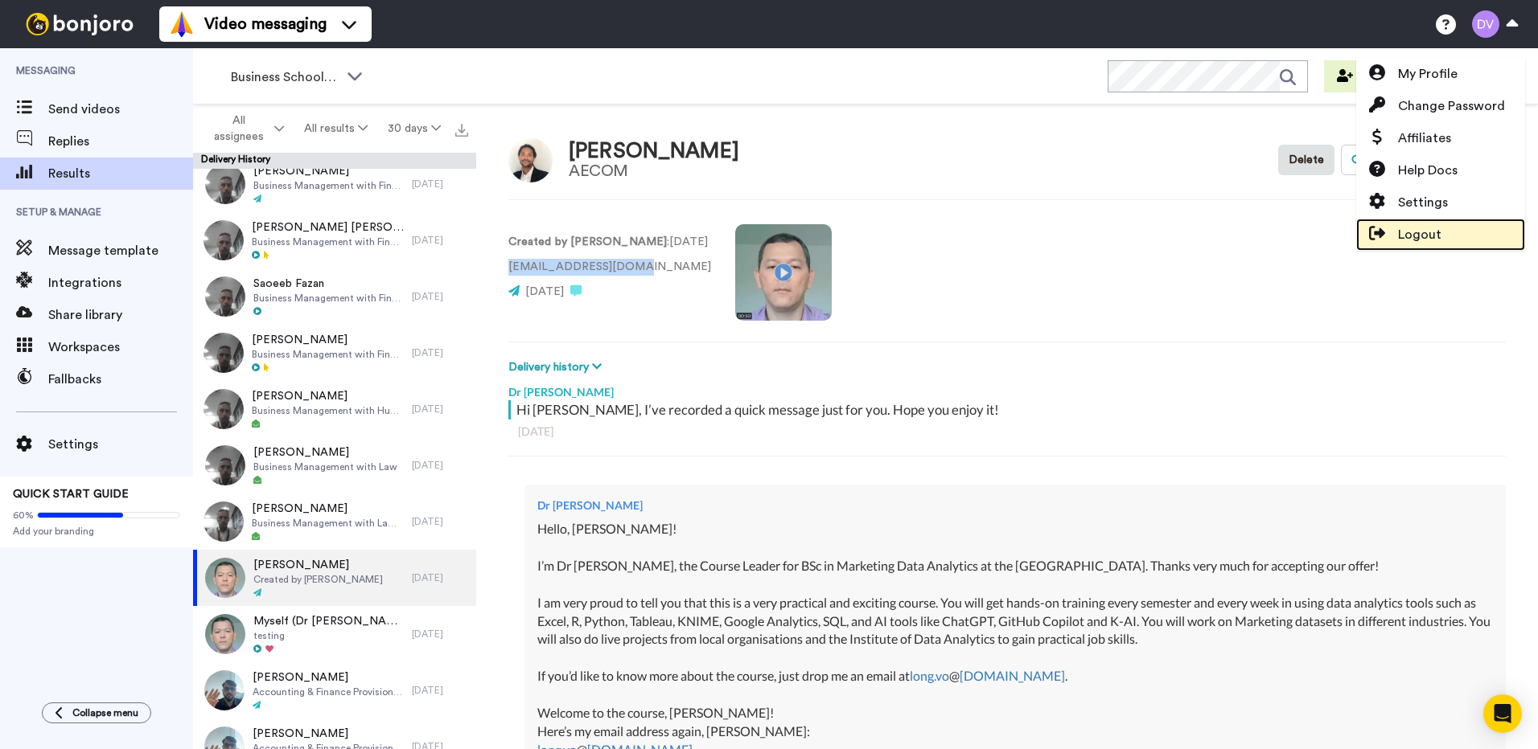
click at [1430, 241] on span "Logout" at bounding box center [1419, 234] width 43 height 19
type textarea "x"
